Goal: Task Accomplishment & Management: Complete application form

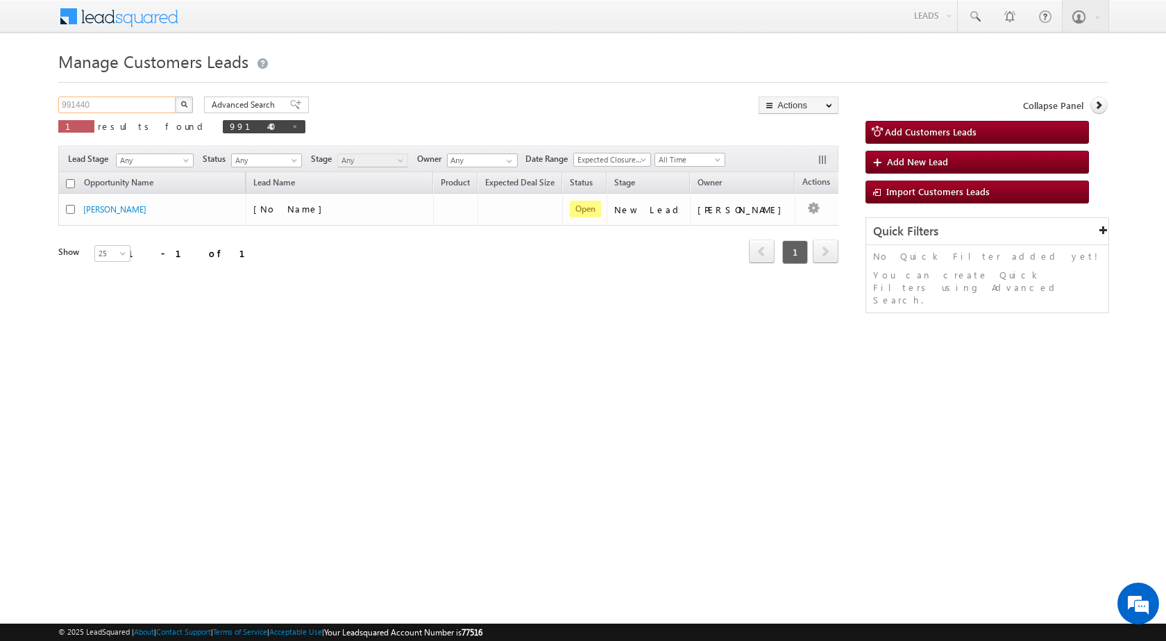
click at [117, 103] on input "991440" at bounding box center [117, 104] width 119 height 17
paste input "76472"
type input "976472"
click at [175, 96] on button "button" at bounding box center [184, 104] width 18 height 17
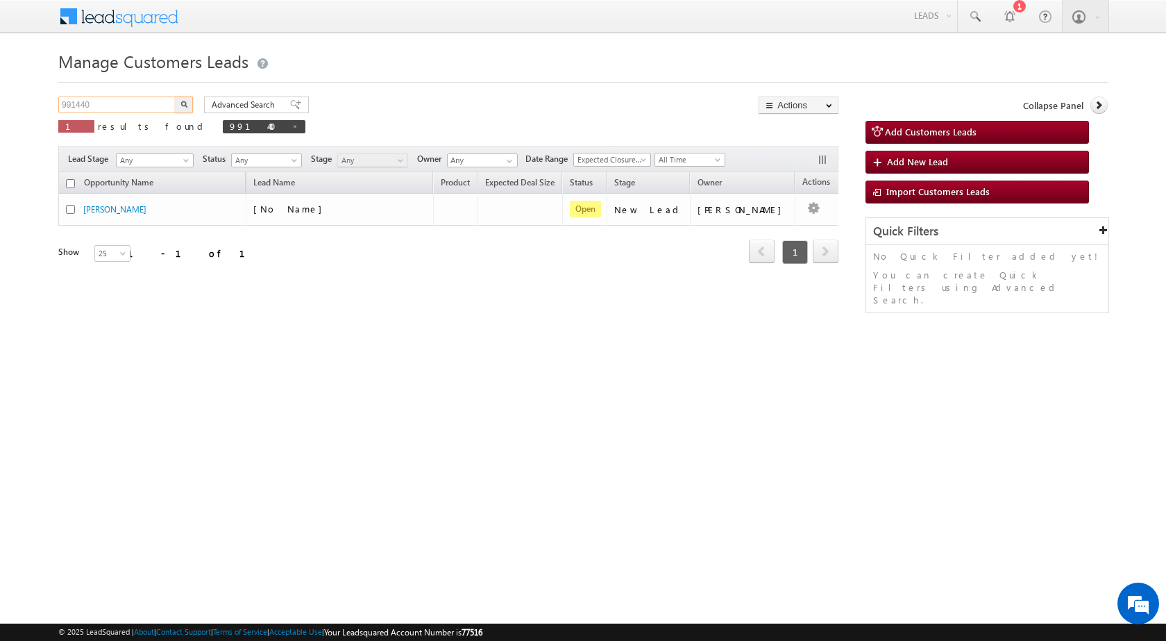
click at [110, 106] on input "991440" at bounding box center [117, 104] width 119 height 17
paste input "76472"
type input "976472"
click at [175, 96] on button "button" at bounding box center [184, 104] width 18 height 17
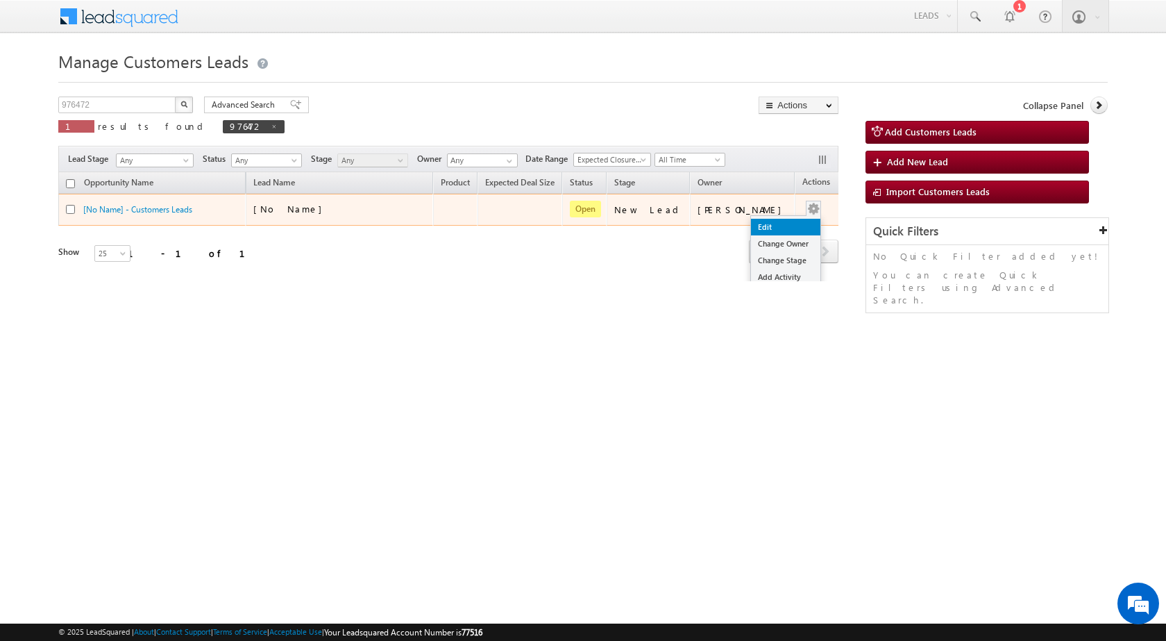
click at [779, 223] on link "Edit" at bounding box center [785, 227] width 69 height 17
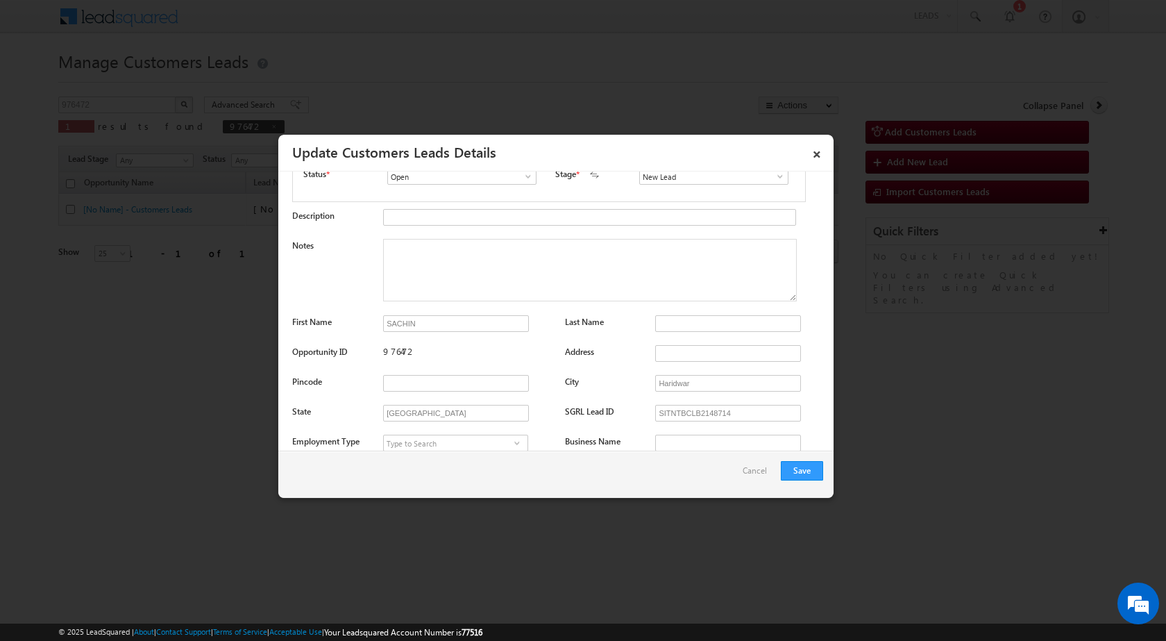
scroll to position [139, 0]
click at [447, 318] on input "SACHIN" at bounding box center [456, 320] width 146 height 17
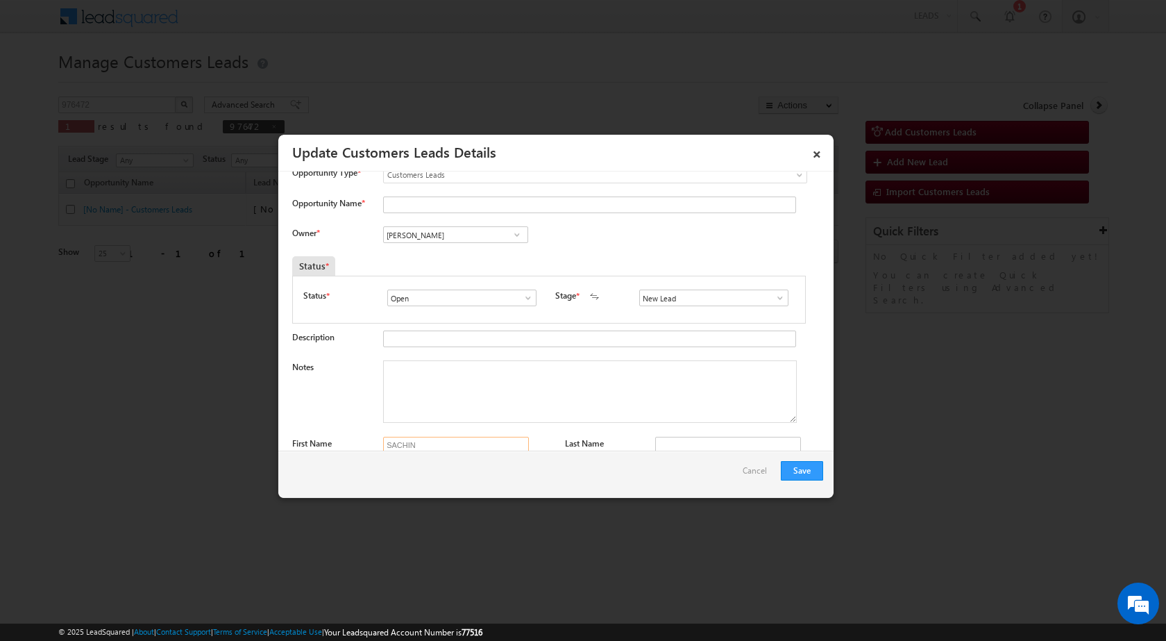
scroll to position [0, 0]
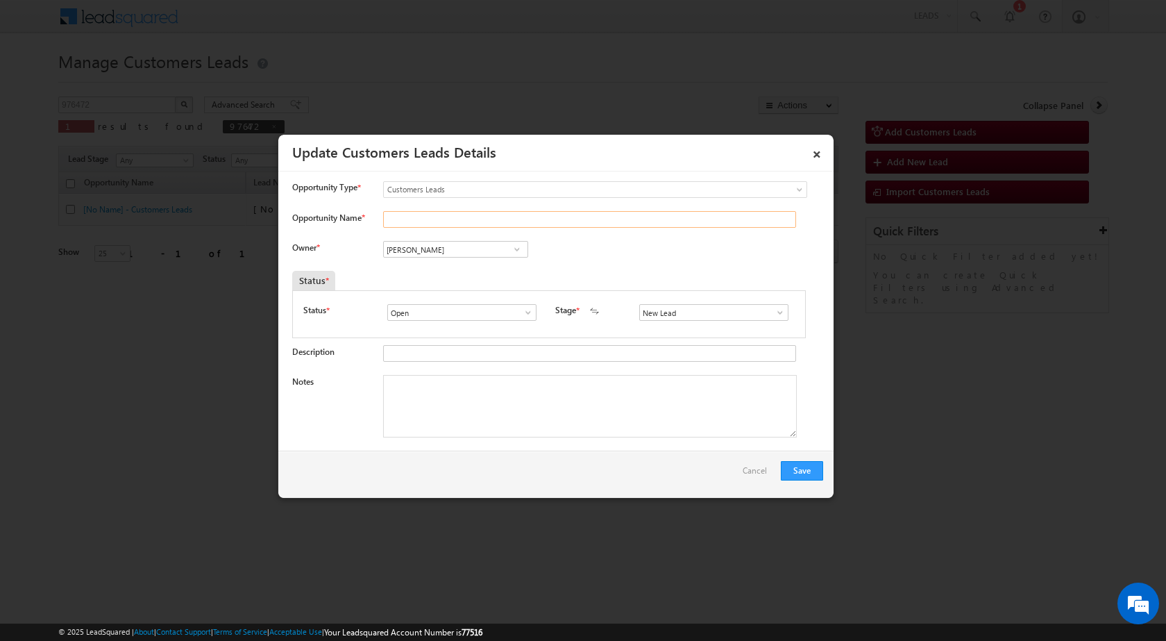
click at [419, 223] on input "Opportunity Name *" at bounding box center [589, 219] width 413 height 17
paste input "SACHIN"
type input "SACHIN"
drag, startPoint x: 777, startPoint y: 303, endPoint x: 779, endPoint y: 316, distance: 12.6
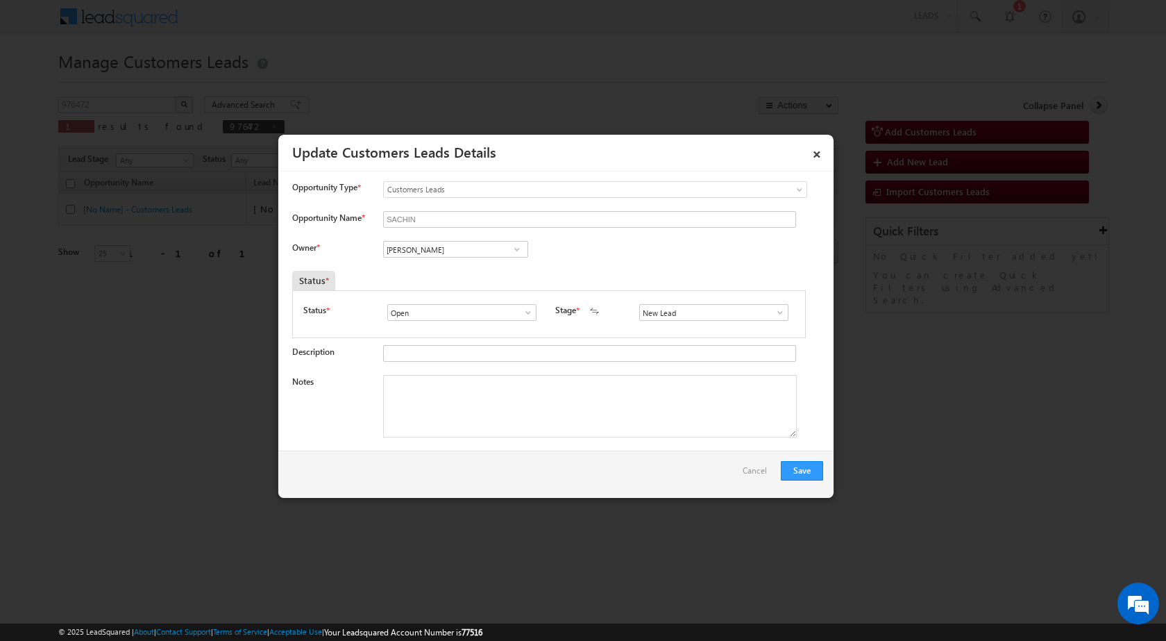
click at [779, 305] on div "Status * Open Won Lost Open Stage * New Lead Interested Pending Documents" at bounding box center [549, 314] width 514 height 48
click at [779, 316] on span at bounding box center [780, 312] width 14 height 11
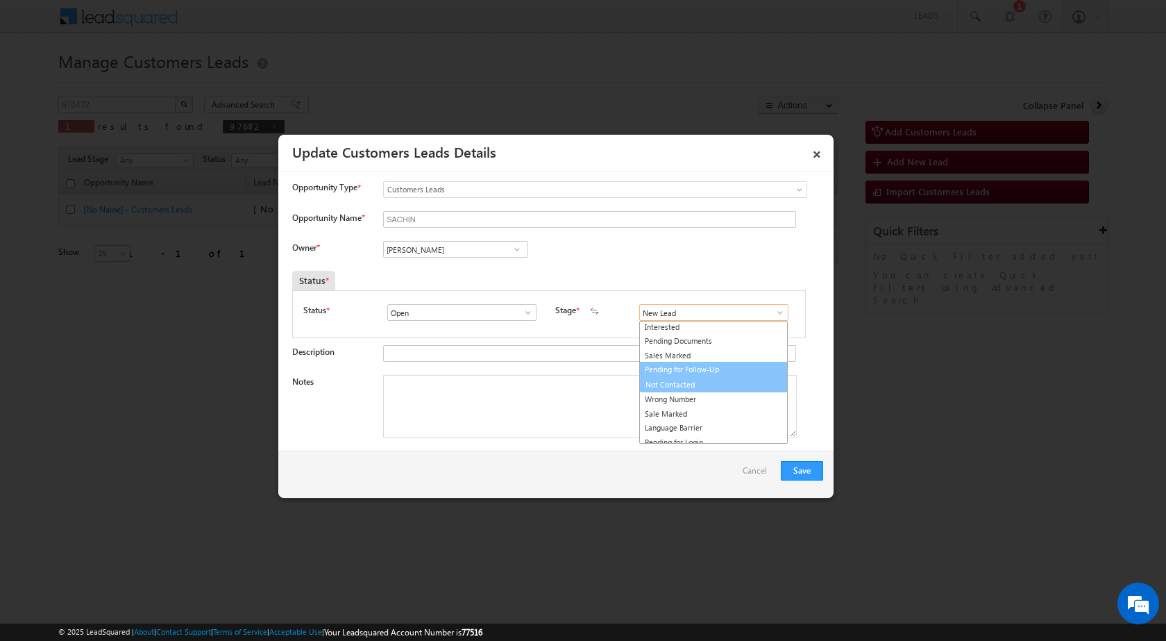
scroll to position [21, 0]
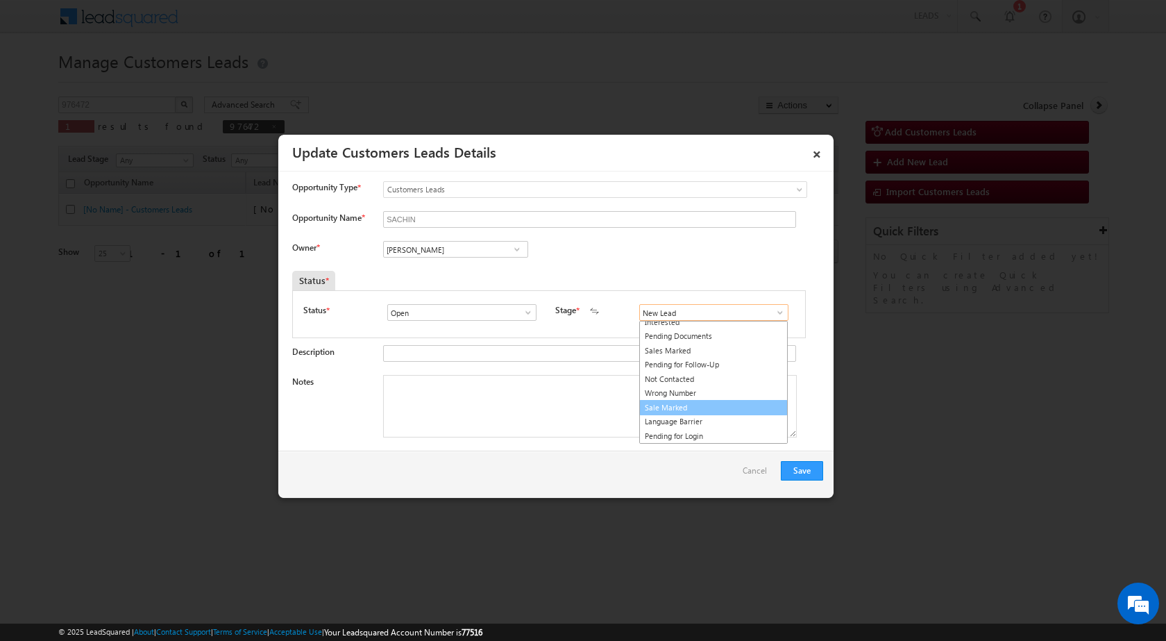
click at [693, 410] on link "Sale Marked" at bounding box center [713, 408] width 149 height 16
type input "Sale Marked"
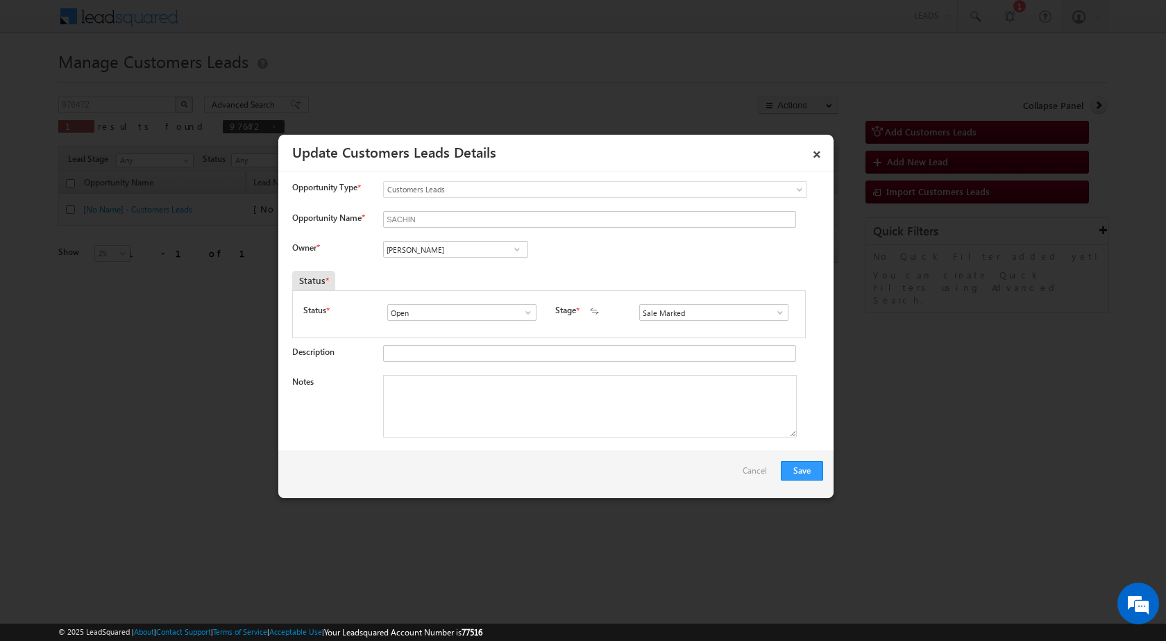
click at [591, 246] on div "Owner * Vikas Halwai Vikas Halwai Vikas Halwai" at bounding box center [557, 252] width 531 height 23
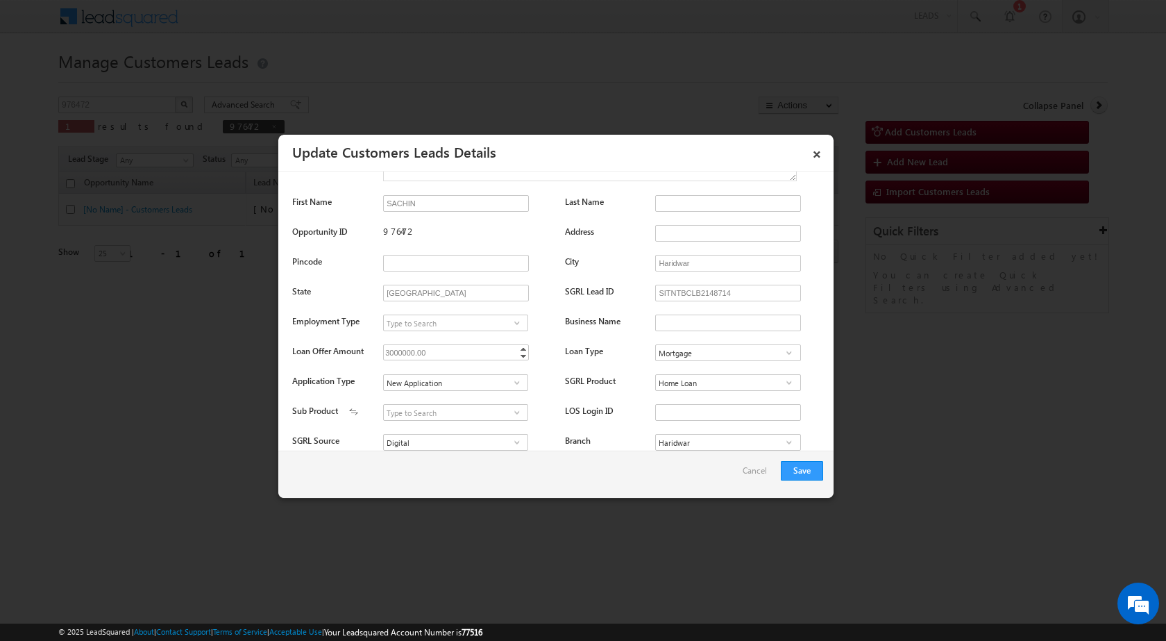
scroll to position [278, 0]
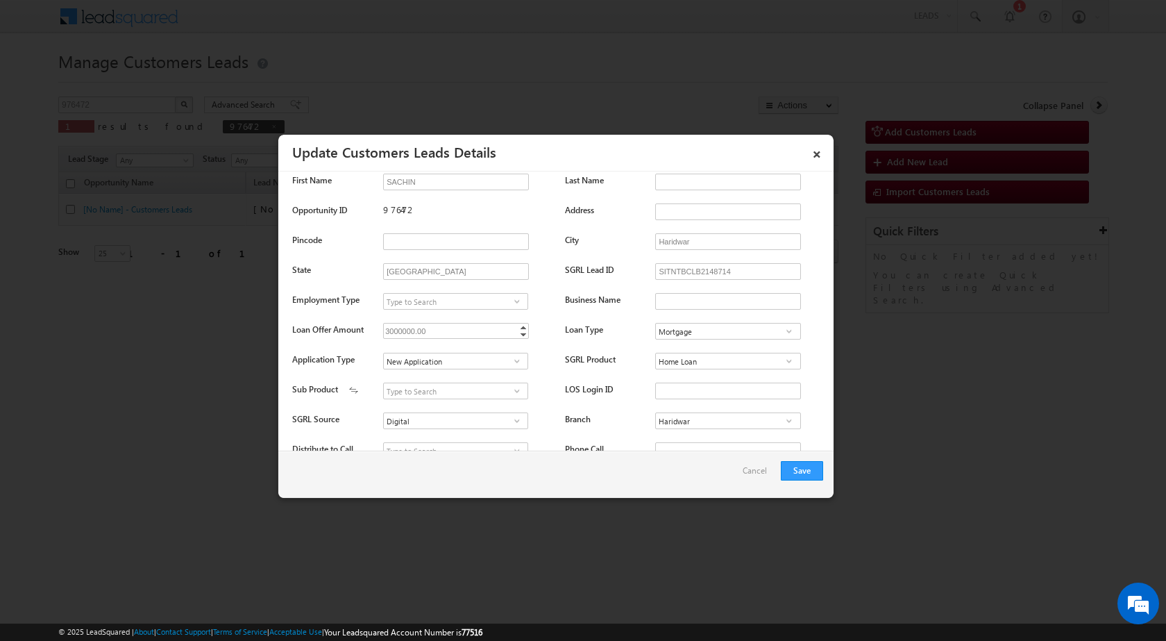
click at [396, 207] on div "976472" at bounding box center [467, 212] width 168 height 19
copy div "976472"
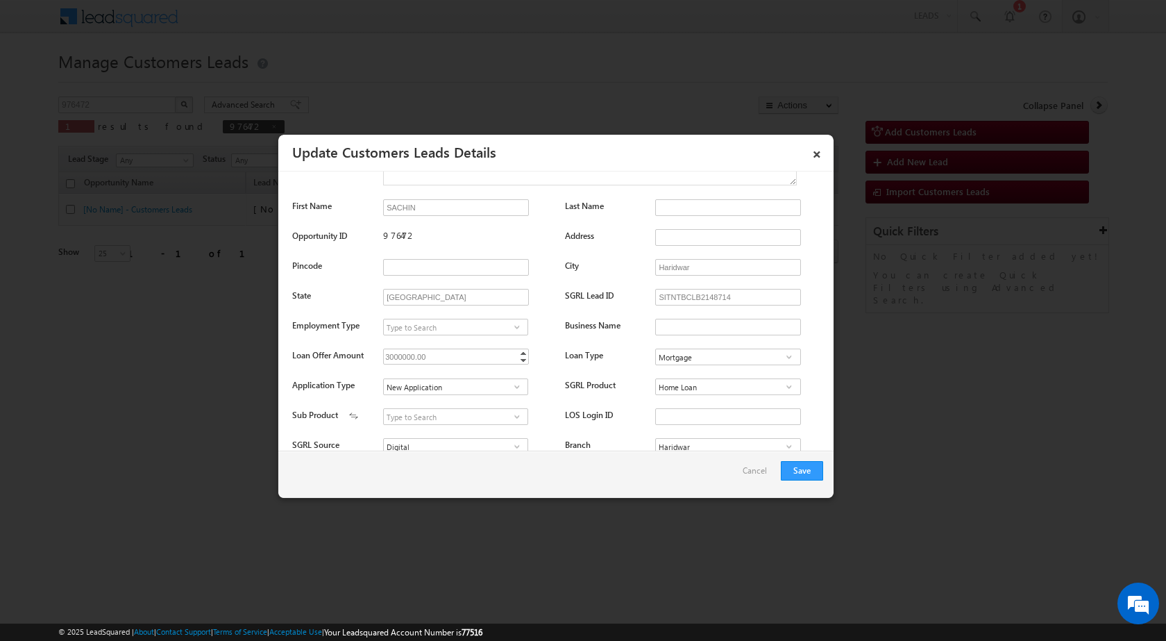
scroll to position [0, 0]
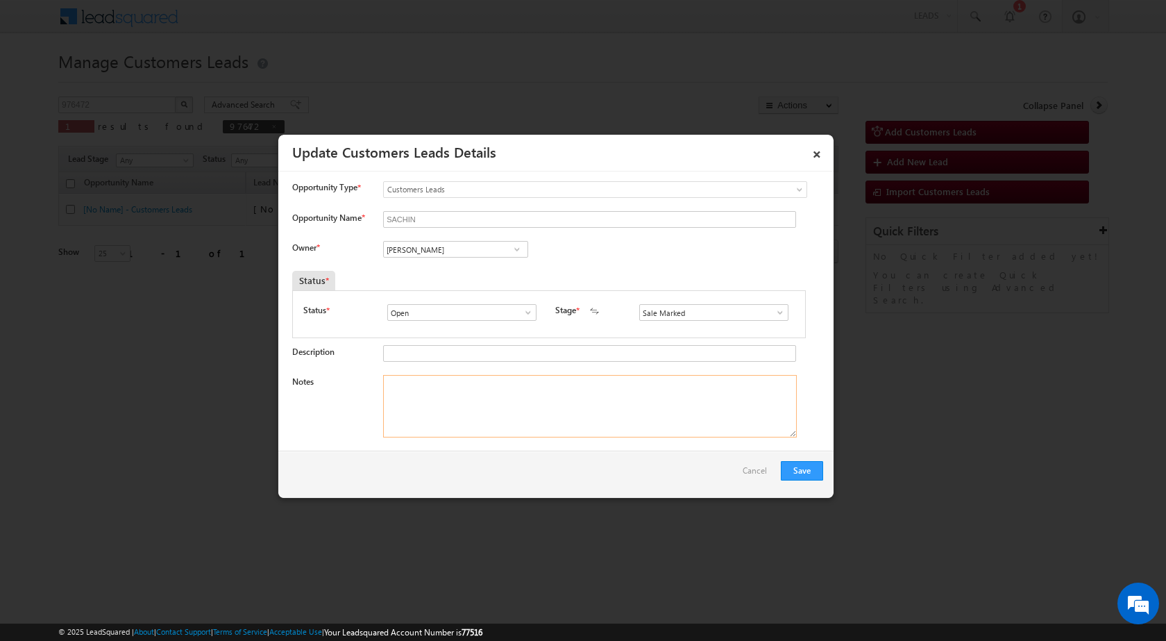
click at [464, 399] on textarea "Notes" at bounding box center [590, 406] width 414 height 62
paste textarea "976472 - SACHIN - 9759921092 - HARIDWAR 247663 - AGE [DEMOGRAPHIC_DATA] YEARS -…"
click at [602, 249] on div "Owner * Vikas Halwai Vikas Halwai Vikas Halwai" at bounding box center [557, 252] width 531 height 23
click at [575, 379] on textarea "976472 - SACHIN - 9759921092 - HARIDWAR 247663 - AGE [DEMOGRAPHIC_DATA] YEARS -…" at bounding box center [590, 406] width 414 height 62
drag, startPoint x: 553, startPoint y: 405, endPoint x: 267, endPoint y: 289, distance: 308.6
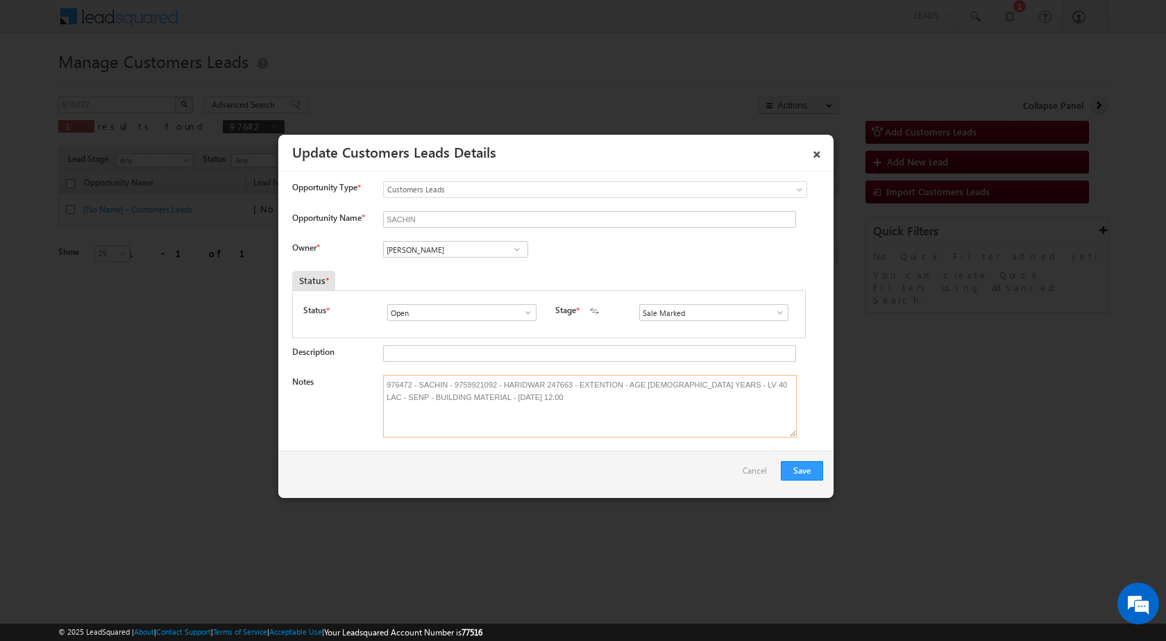
click at [267, 289] on body "Menu [PERSON_NAME] sitar a8@ks erve." at bounding box center [583, 197] width 1166 height 394
type textarea "976472 - SACHIN - 9759921092 - HARIDWAR 247663 - EXTENTION - AGE [DEMOGRAPHIC_D…"
click at [584, 274] on div "Status *" at bounding box center [482, 280] width 381 height 19
click at [429, 253] on input "[PERSON_NAME]" at bounding box center [455, 249] width 145 height 17
paste input "[PERSON_NAME]"
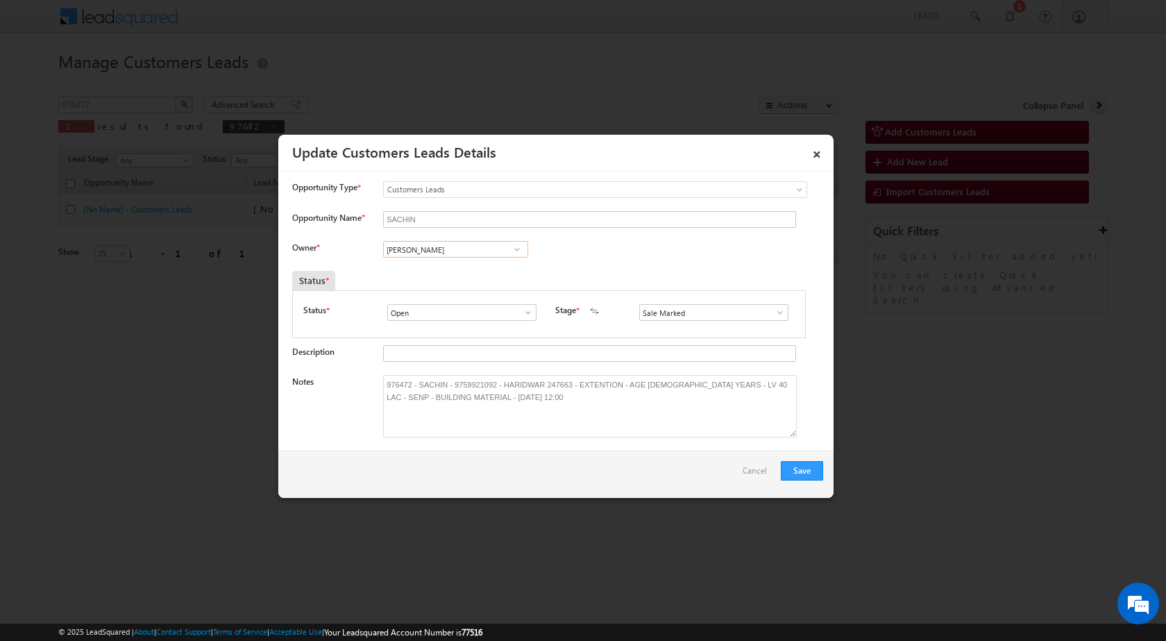
paste input "[EMAIL_ADDRESS][DOMAIN_NAME]"
click at [423, 274] on span "[EMAIL_ADDRESS][DOMAIN_NAME]" at bounding box center [451, 276] width 125 height 10
type input "[PERSON_NAME]"
click at [598, 479] on div "Save Cancel" at bounding box center [555, 473] width 555 height 47
click at [800, 468] on button "Save" at bounding box center [802, 470] width 42 height 19
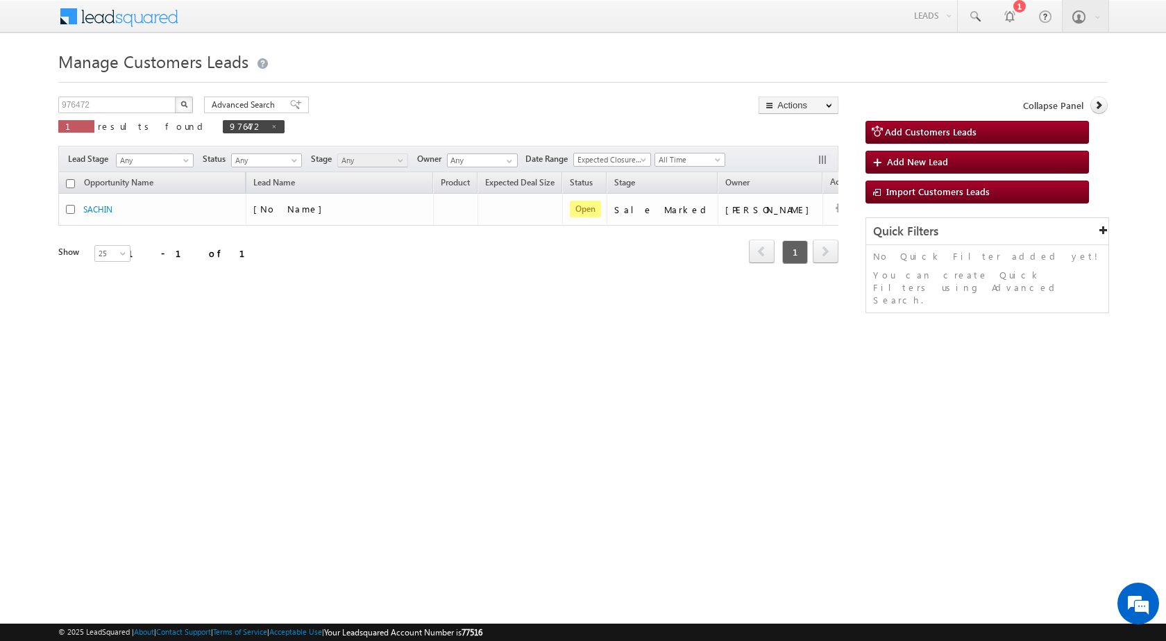
click at [555, 392] on div "Manage Customers Leads Customers Leads updated successfully. 976472 X 1 results…" at bounding box center [583, 220] width 1050 height 347
